Goal: Navigation & Orientation: Find specific page/section

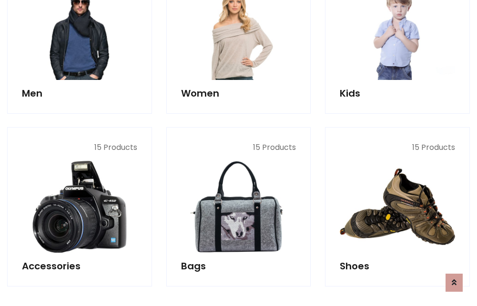
scroll to position [319, 0]
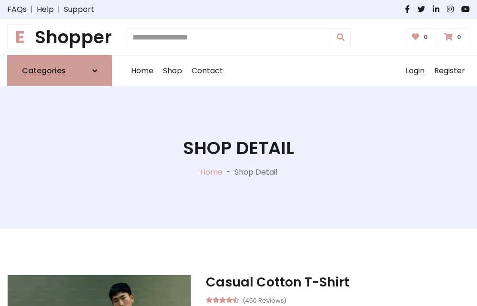
click at [60, 37] on h1 "E Shopper" at bounding box center [59, 37] width 105 height 21
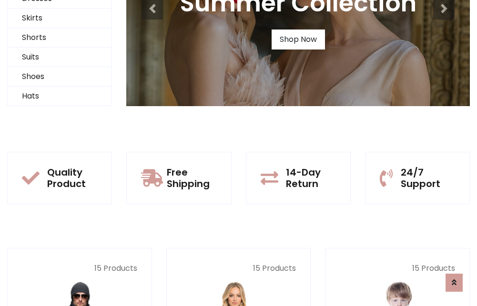
scroll to position [92, 0]
